Goal: Transaction & Acquisition: Purchase product/service

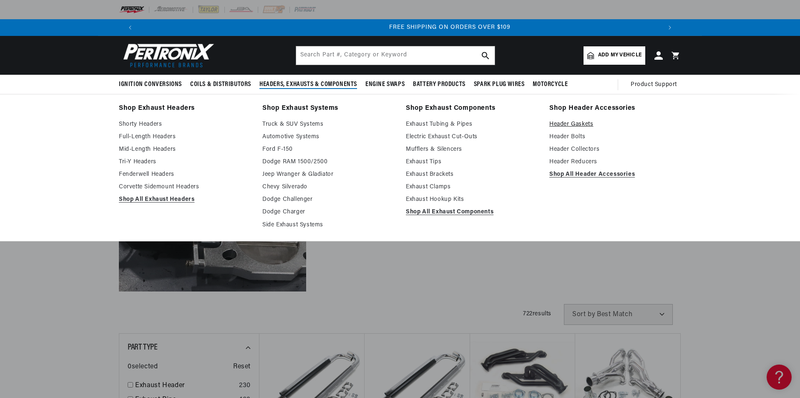
scroll to position [0, 1042]
click at [564, 124] on link "Header Gaskets" at bounding box center [615, 124] width 132 height 10
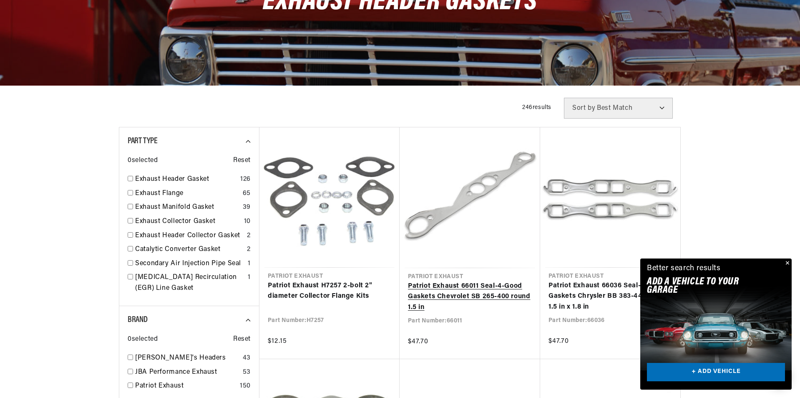
scroll to position [0, 521]
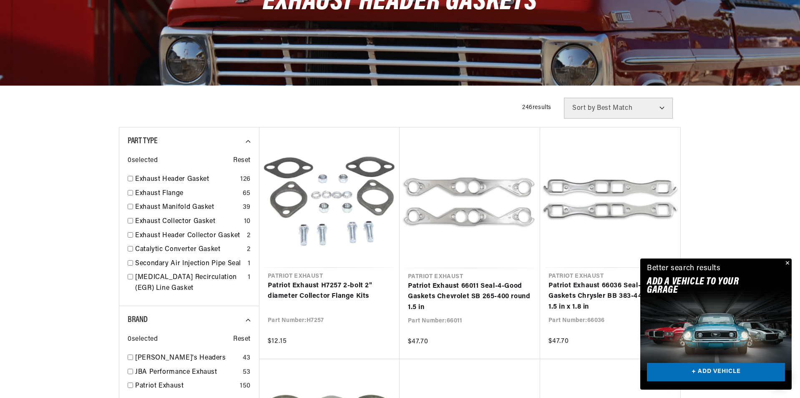
click at [788, 263] on button "Close" at bounding box center [787, 263] width 10 height 10
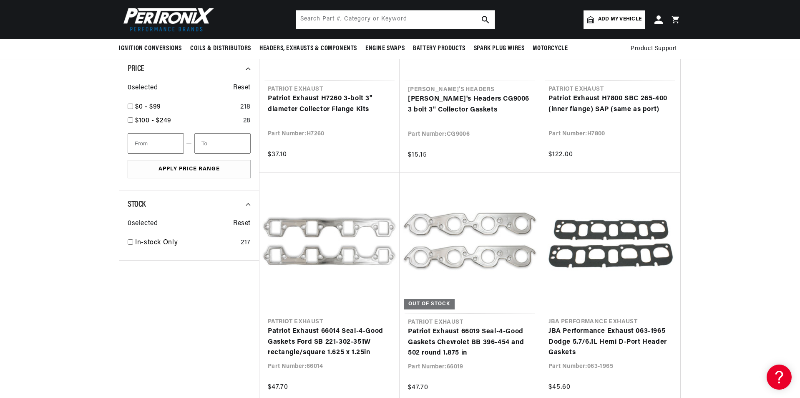
scroll to position [542, 0]
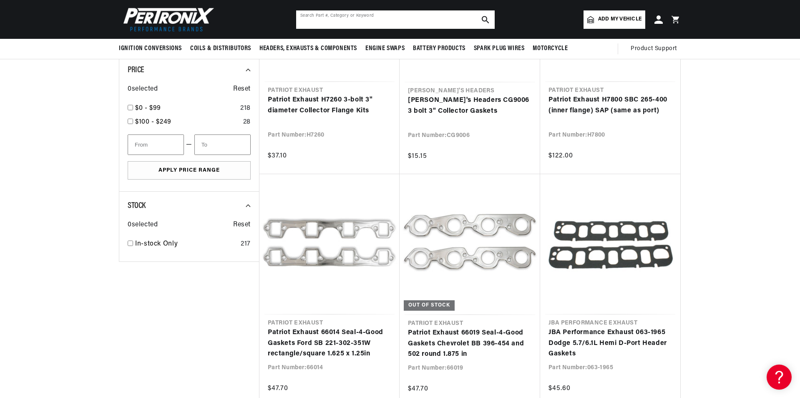
click at [334, 21] on input "text" at bounding box center [395, 19] width 199 height 18
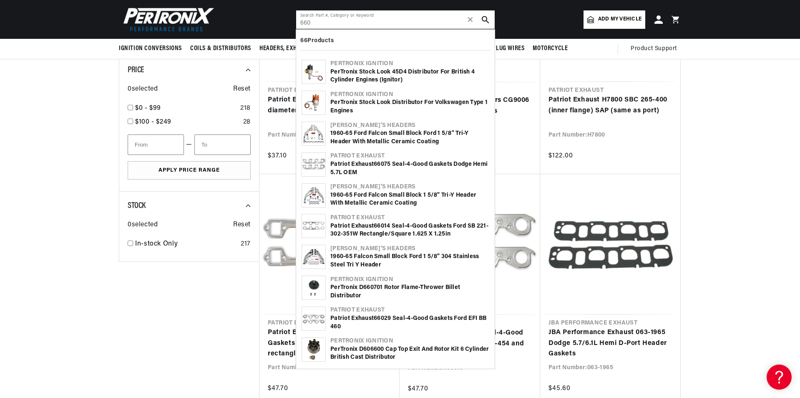
scroll to position [0, 521]
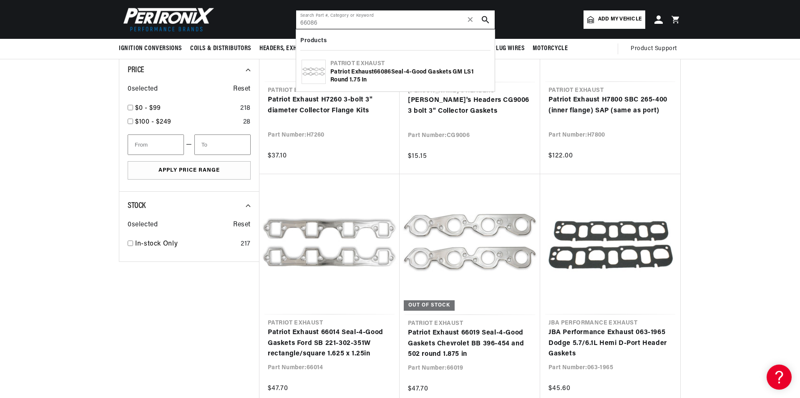
type input "66086"
click at [386, 68] on div "Patriot Exhaust 66086 Seal-4-Good Gaskets GM LS1 Round 1.75 in" at bounding box center [409, 76] width 159 height 16
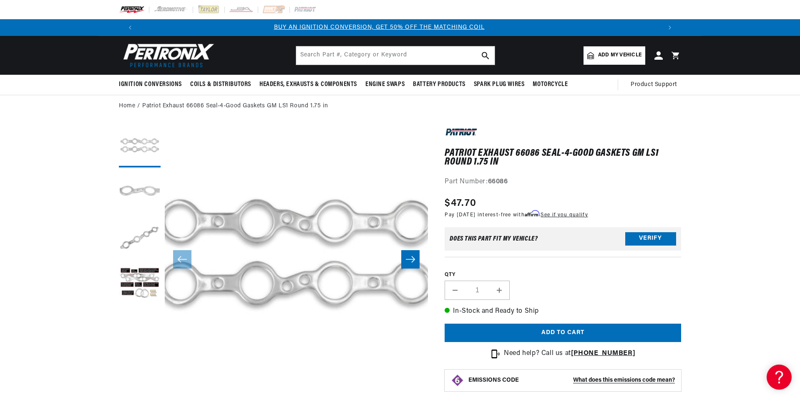
click at [132, 188] on button "Load image 2 in gallery view" at bounding box center [140, 192] width 42 height 42
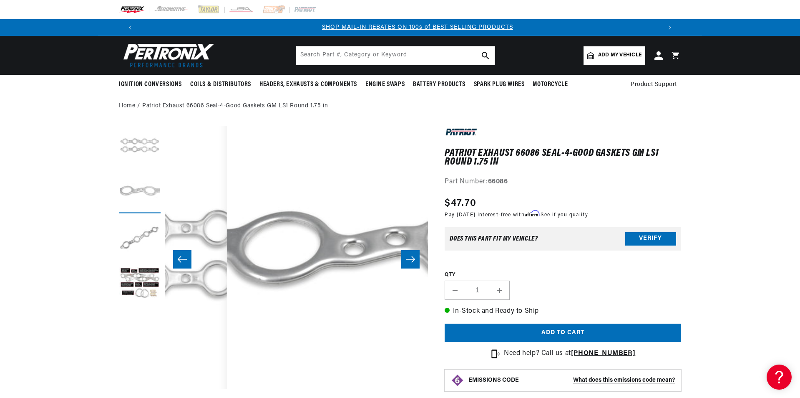
scroll to position [0, 263]
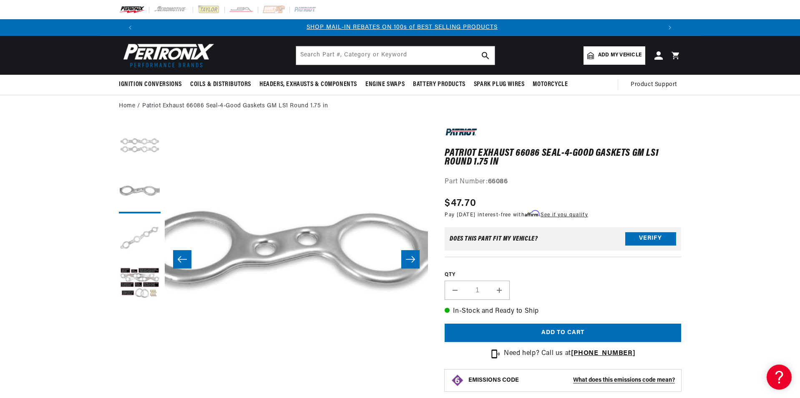
click at [136, 239] on button "Load image 3 in gallery view" at bounding box center [140, 238] width 42 height 42
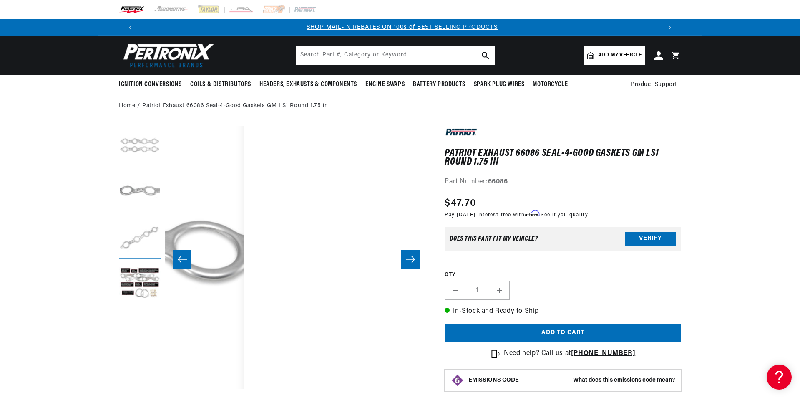
scroll to position [0, 527]
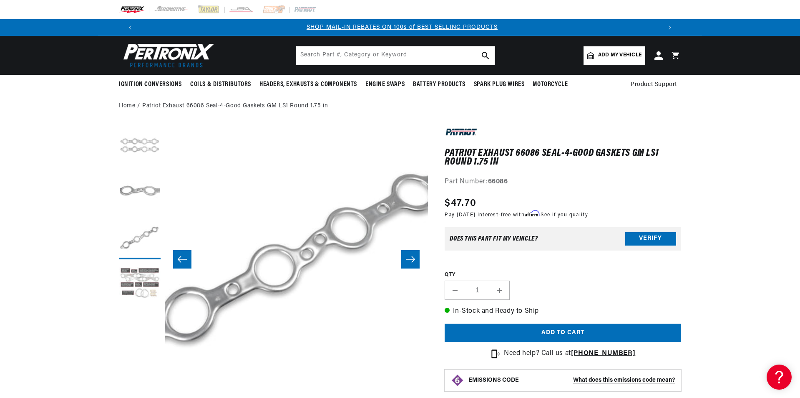
click at [131, 282] on button "Load image 4 in gallery view" at bounding box center [140, 284] width 42 height 42
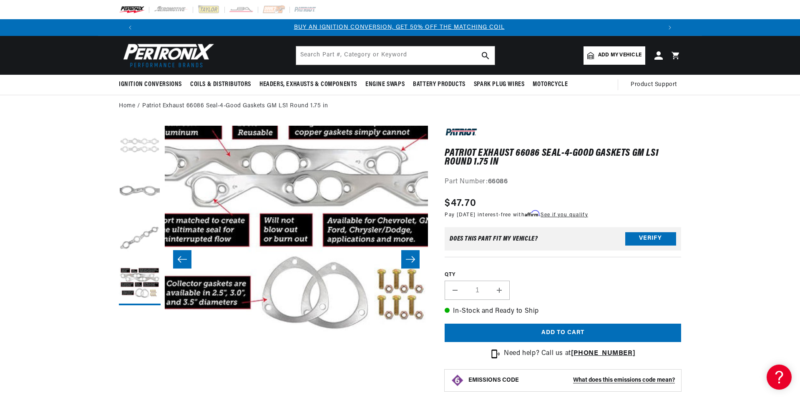
scroll to position [0, 0]
click at [142, 145] on button "Load image 1 in gallery view" at bounding box center [140, 147] width 42 height 42
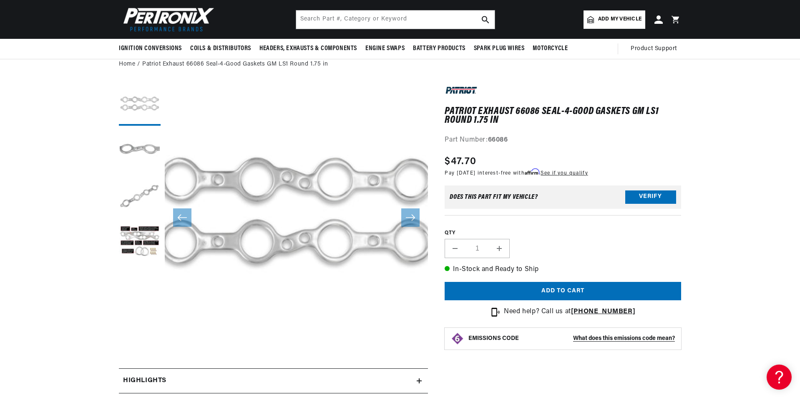
scroll to position [0, 1042]
drag, startPoint x: 190, startPoint y: 240, endPoint x: 448, endPoint y: 392, distance: 299.3
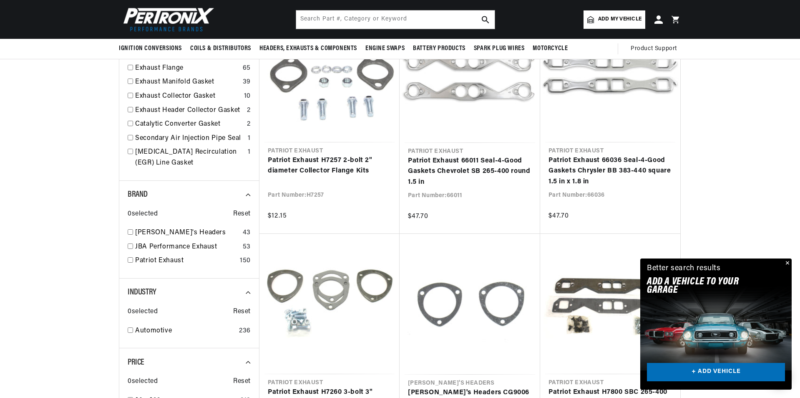
scroll to position [0, 1042]
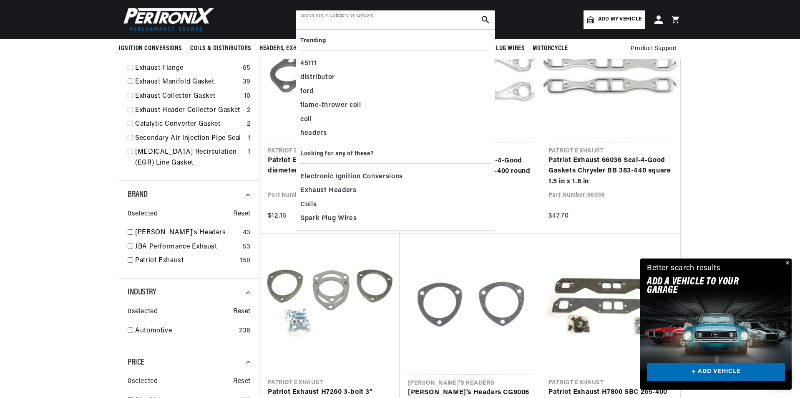
click at [353, 18] on input "text" at bounding box center [395, 19] width 199 height 18
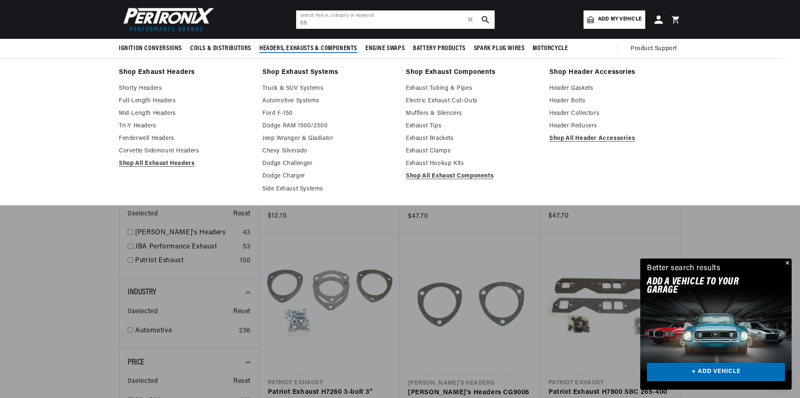
scroll to position [0, 0]
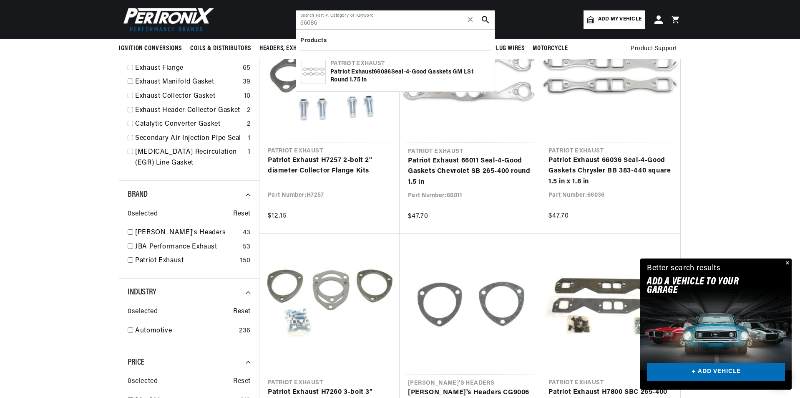
type input "66086"
click at [393, 68] on div "Patriot Exhaust 66086 Seal-4-Good Gaskets GM LS1 Round 1.75 in" at bounding box center [409, 76] width 159 height 16
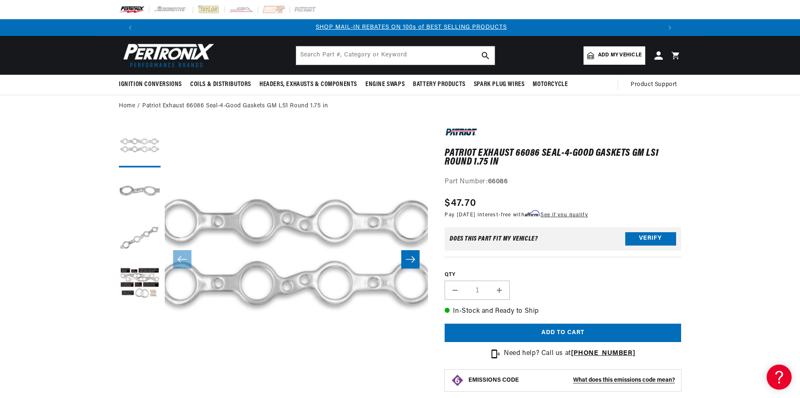
scroll to position [0, 521]
click at [607, 54] on span "Add my vehicle" at bounding box center [619, 55] width 43 height 8
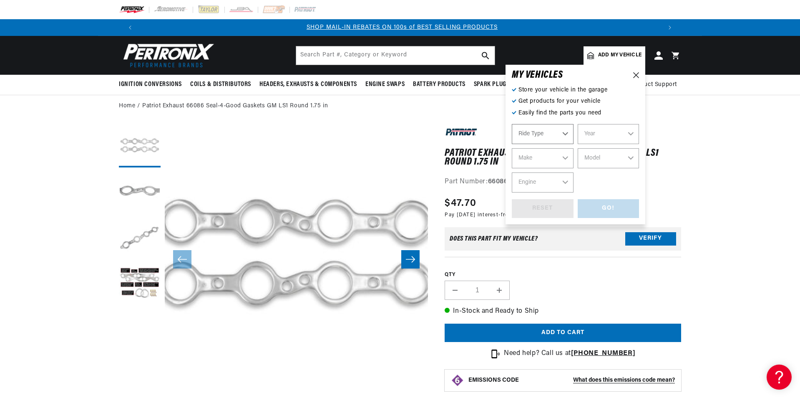
select select "Automotive"
click at [609, 132] on select "Year 2022 2021 2020 2019 2018 2017 2016 2015 2014 2013 2012 2011 2010 2009 2008…" at bounding box center [609, 134] width 62 height 20
select select "2013"
click at [578, 124] on select "Year 2022 2021 2020 2019 2018 2017 2016 2015 2014 2013 2012 2011 2010 2009 2008…" at bounding box center [609, 134] width 62 height 20
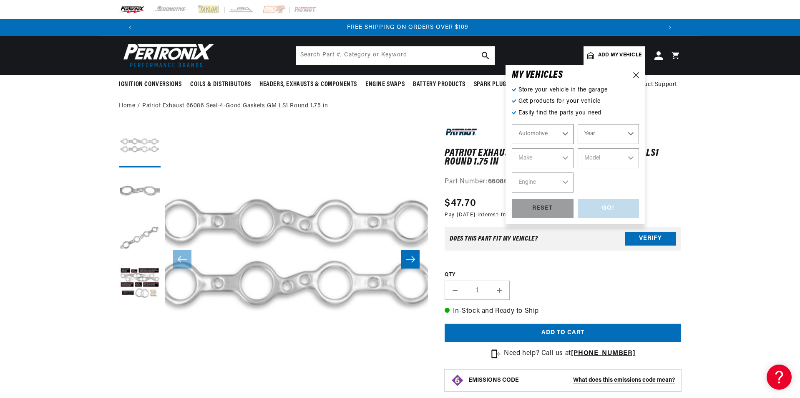
select select "2013"
click at [545, 161] on select "Make Cadillac Chevrolet Chrysler Dodge Ford GMC INFINITI Jeep Nissan Ram Scion …" at bounding box center [543, 158] width 62 height 20
select select "Chevrolet"
click at [512, 148] on select "Make Cadillac Chevrolet Chrysler Dodge Ford GMC INFINITI Jeep Nissan Ram Scion …" at bounding box center [543, 158] width 62 height 20
select select "Chevrolet"
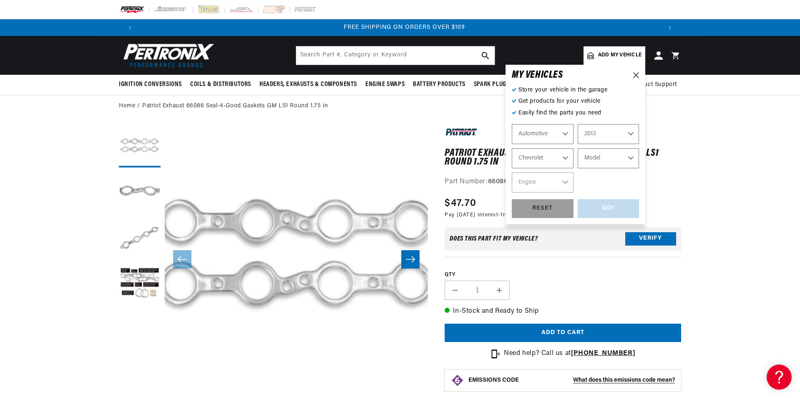
click at [617, 164] on select "Model Avalanche Camaro Caprice Corvette Express 1500 Express 2500 Express 3500 …" at bounding box center [609, 158] width 62 height 20
select select "Silverado-1500"
click at [578, 148] on select "Model Avalanche Camaro Caprice Corvette Express 1500 Express 2500 Express 3500 …" at bounding box center [609, 158] width 62 height 20
select select "Silverado-1500"
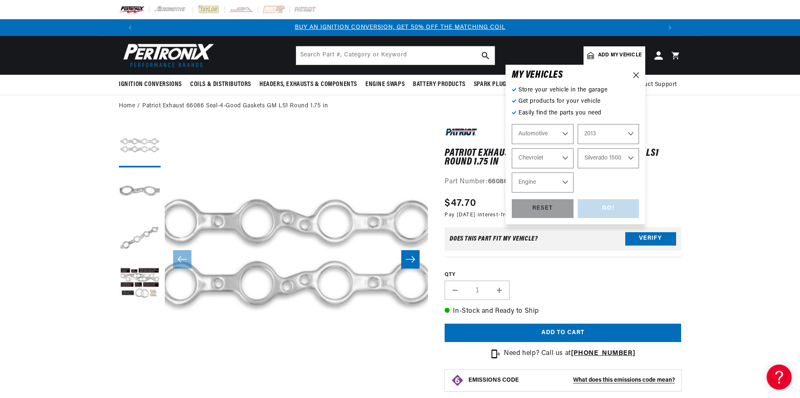
click at [536, 187] on select "Engine 4.3L 4.8L 5.3L 6.0L 6.2L" at bounding box center [543, 182] width 62 height 20
select select "5.3L"
click at [512, 172] on select "Engine 4.3L 4.8L 5.3L 6.0L 6.2L" at bounding box center [543, 182] width 62 height 20
select select "5.3L"
click at [608, 206] on div "GO!" at bounding box center [609, 208] width 62 height 19
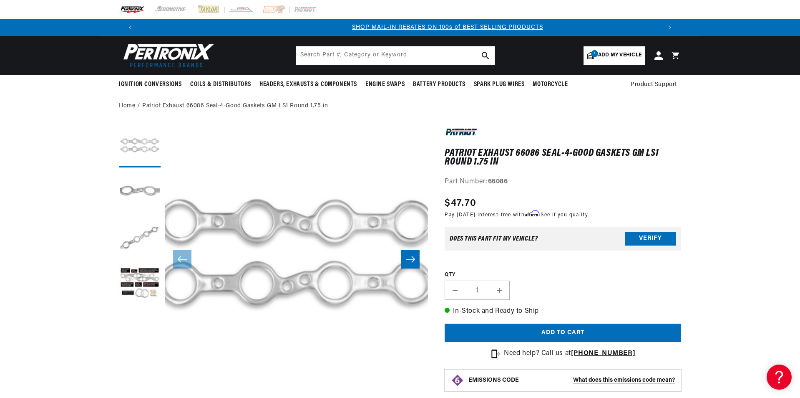
scroll to position [0, 521]
click at [657, 240] on button "Verify" at bounding box center [650, 238] width 51 height 13
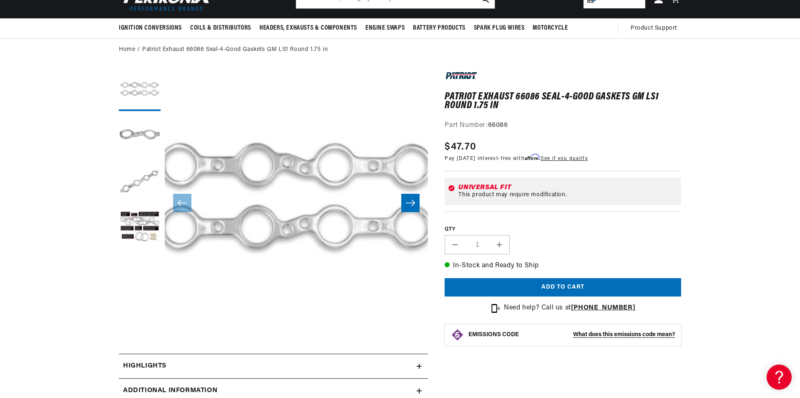
scroll to position [42, 0]
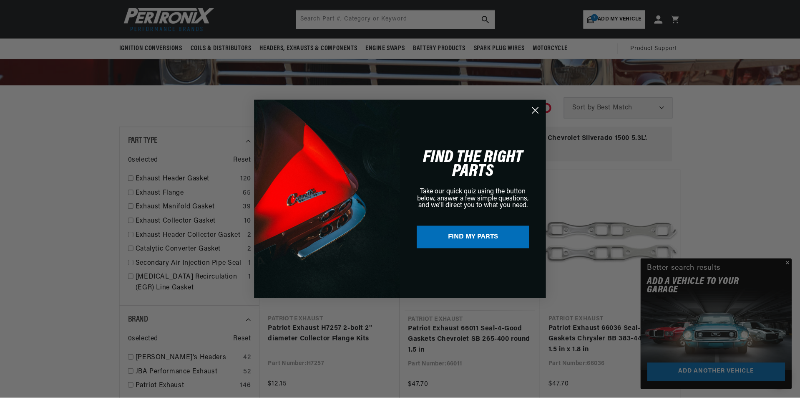
scroll to position [0, 1042]
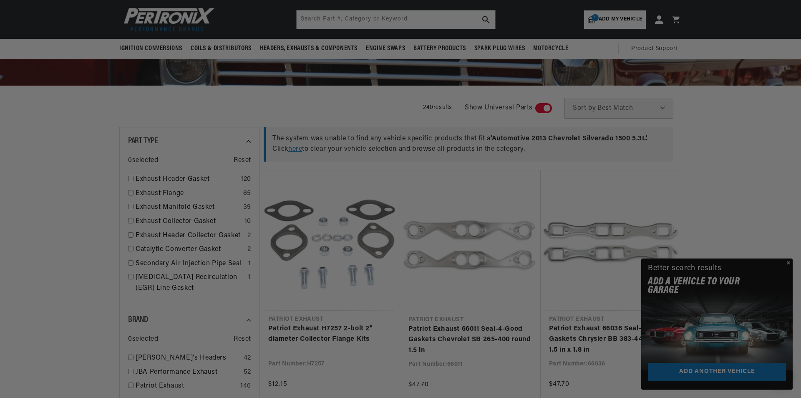
click at [791, 262] on div "Close dialog FIND THE RIGHT PARTS Take our quick quiz using the button below, a…" at bounding box center [400, 199] width 801 height 398
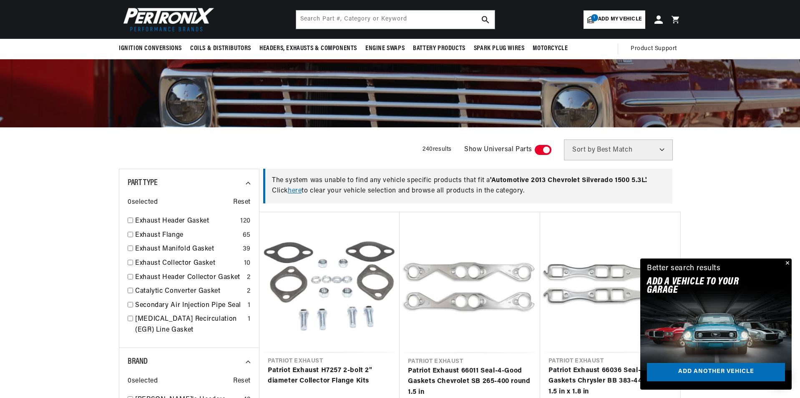
scroll to position [0, 0]
click at [626, 154] on select "Best Match Featured Name, A-Z Name, Z-A Price, Low to High Price, High to Low" at bounding box center [618, 149] width 109 height 21
click at [628, 150] on select "Best Match Featured Name, A-Z Name, Z-A Price, Low to High Price, High to Low" at bounding box center [618, 149] width 109 height 21
click at [544, 150] on span at bounding box center [543, 150] width 17 height 10
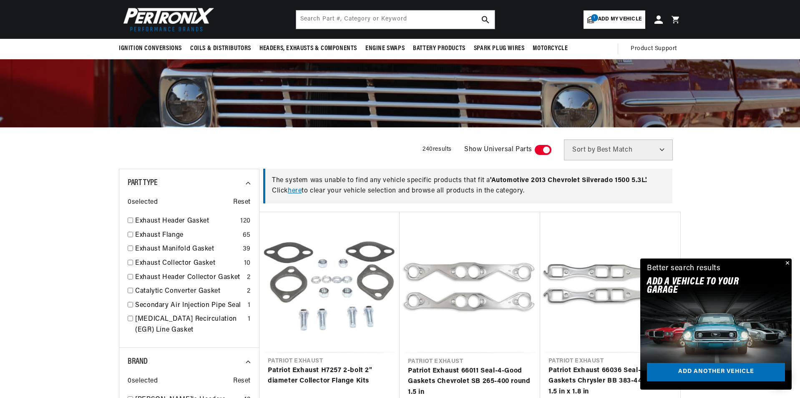
click at [542, 151] on input "checkbox" at bounding box center [539, 151] width 5 height 0
click at [545, 149] on span at bounding box center [543, 150] width 17 height 10
click at [542, 151] on input "checkbox" at bounding box center [539, 151] width 5 height 0
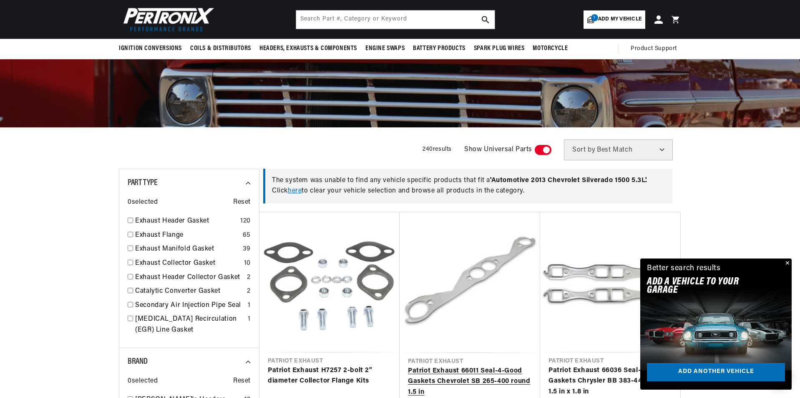
scroll to position [0, 1042]
